Goal: Task Accomplishment & Management: Manage account settings

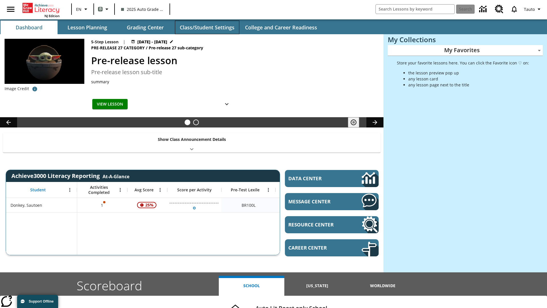
click at [207, 27] on button "Class/Student Settings" at bounding box center [207, 28] width 64 height 14
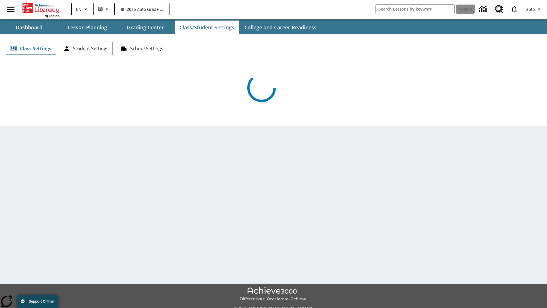
click at [86, 48] on button "Student Settings" at bounding box center [86, 49] width 54 height 14
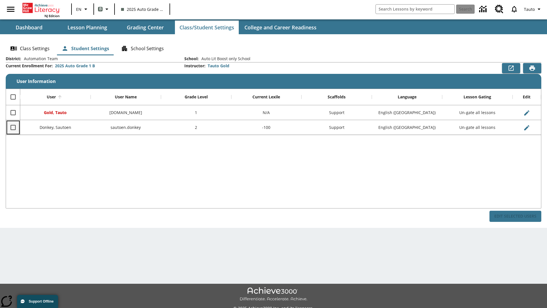
click at [13, 127] on input "Select row" at bounding box center [13, 127] width 12 height 12
checkbox input "true"
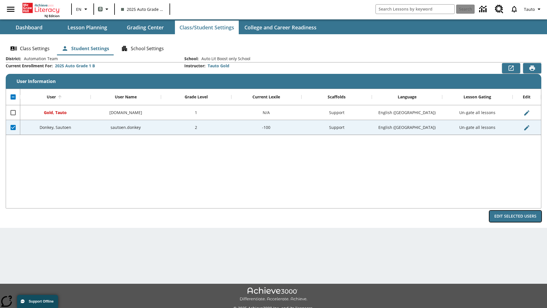
click at [515, 216] on button "Edit Selected Users" at bounding box center [515, 215] width 52 height 11
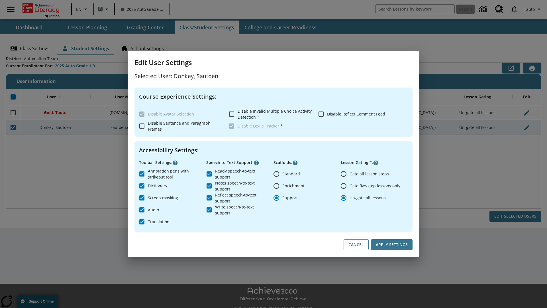
click at [343, 173] on input "Gate all lesson steps" at bounding box center [343, 174] width 12 height 12
radio input "true"
click at [392, 244] on button "Apply Settings" at bounding box center [392, 244] width 42 height 11
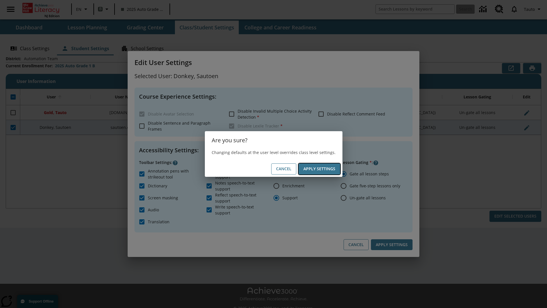
click at [319, 169] on button "Apply Settings" at bounding box center [319, 168] width 42 height 11
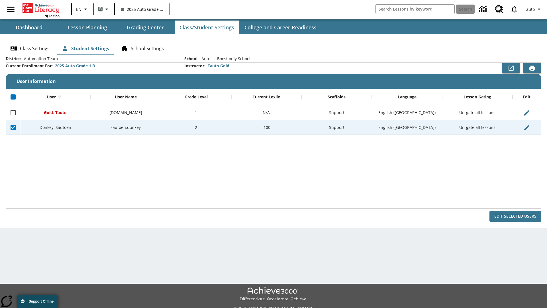
checkbox input "false"
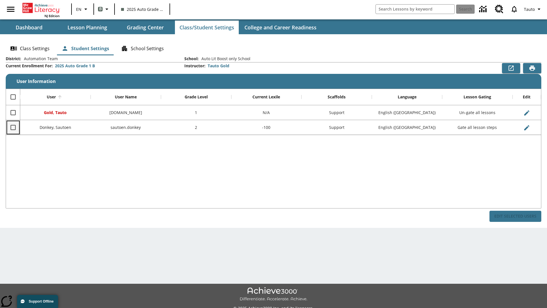
click at [13, 127] on input "Select row" at bounding box center [13, 127] width 12 height 12
checkbox input "true"
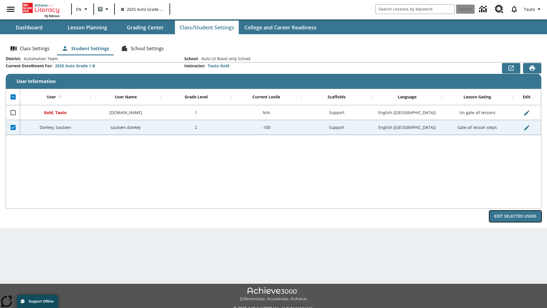
click at [515, 216] on button "Edit Selected Users" at bounding box center [515, 215] width 52 height 11
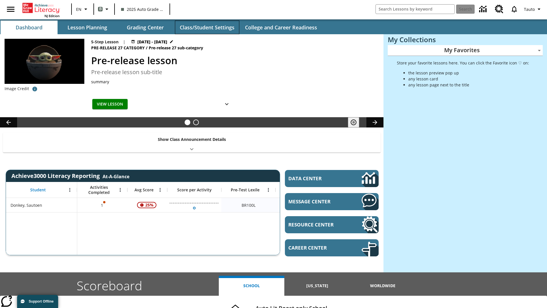
click at [207, 27] on button "Class/Student Settings" at bounding box center [207, 28] width 64 height 14
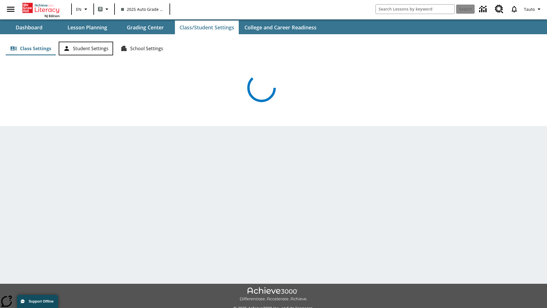
click at [86, 48] on button "Student Settings" at bounding box center [86, 49] width 54 height 14
